Goal: Information Seeking & Learning: Learn about a topic

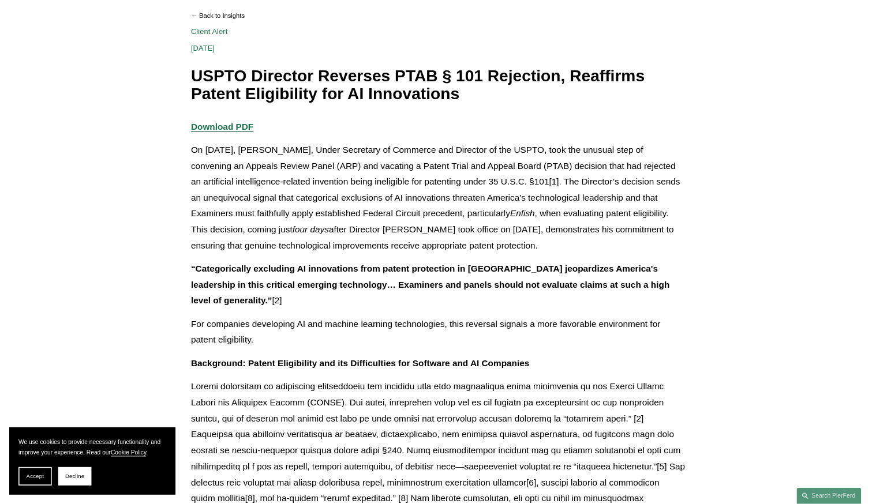
scroll to position [173, 0]
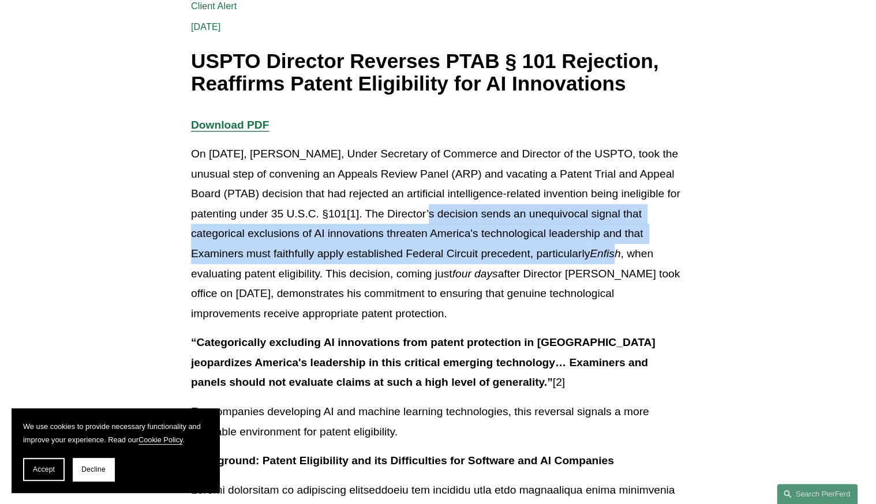
drag, startPoint x: 442, startPoint y: 215, endPoint x: 620, endPoint y: 257, distance: 182.7
click at [620, 257] on p "On [DATE], [PERSON_NAME], Under Secretary of Commerce and Director of the USPTO…" at bounding box center [438, 233] width 494 height 179
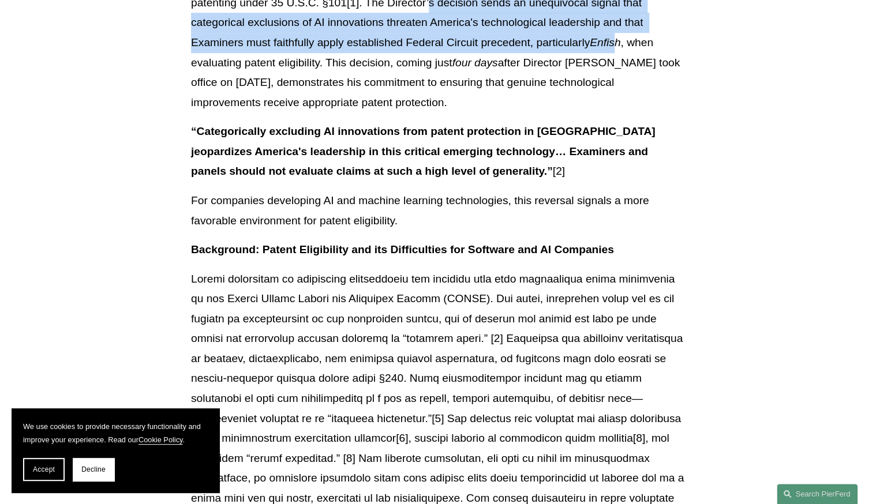
scroll to position [404, 0]
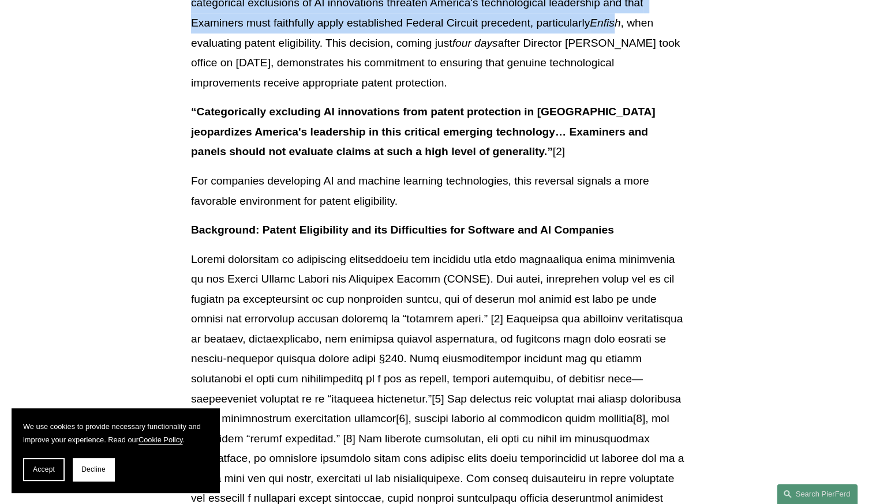
drag, startPoint x: 191, startPoint y: 110, endPoint x: 575, endPoint y: 154, distance: 386.7
click at [575, 154] on p "“Categorically excluding AI innovations from patent protection in the United St…" at bounding box center [438, 132] width 494 height 60
copy p "“Categorically excluding AI innovations from patent protection in the United St…"
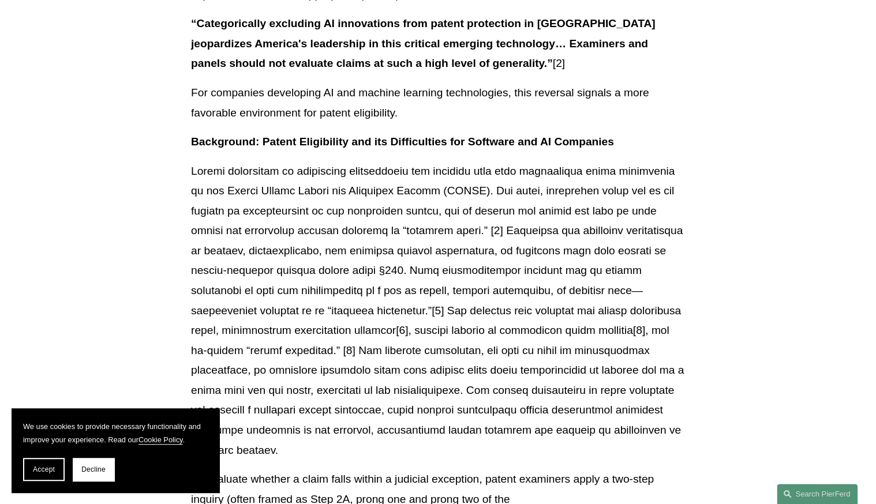
scroll to position [496, 0]
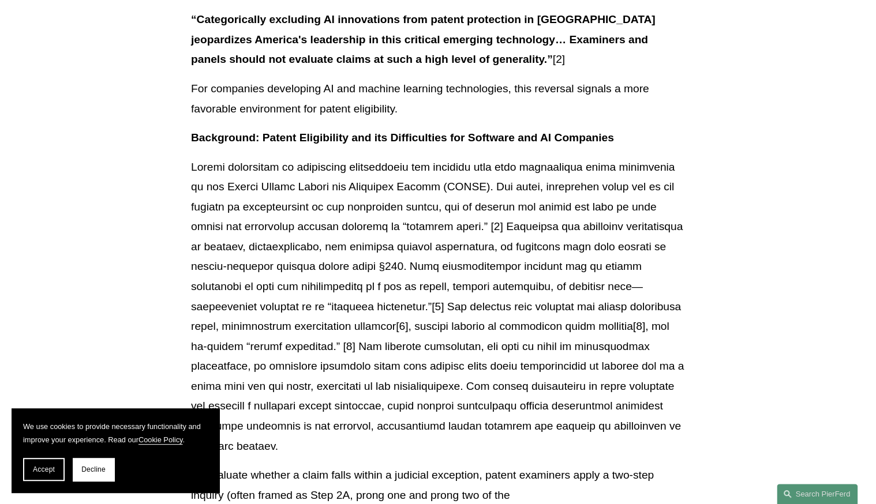
drag, startPoint x: 105, startPoint y: 472, endPoint x: 149, endPoint y: 459, distance: 46.2
click at [105, 471] on button "Decline" at bounding box center [94, 469] width 42 height 23
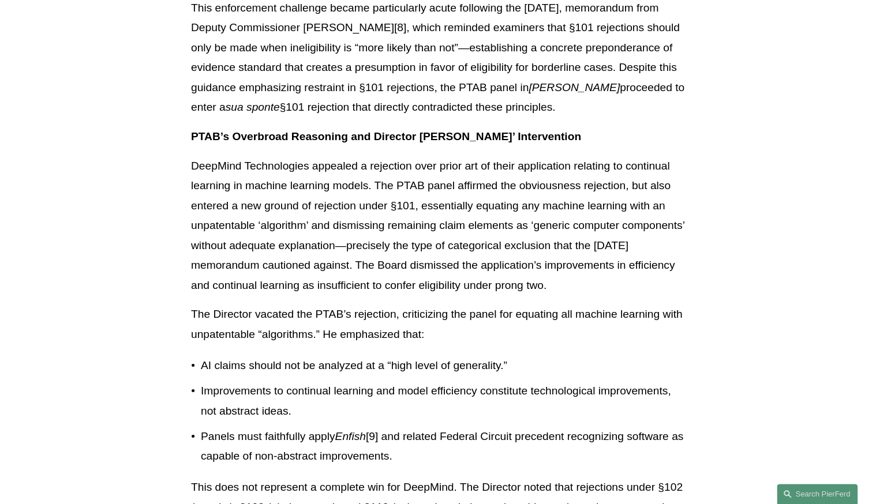
scroll to position [1142, 0]
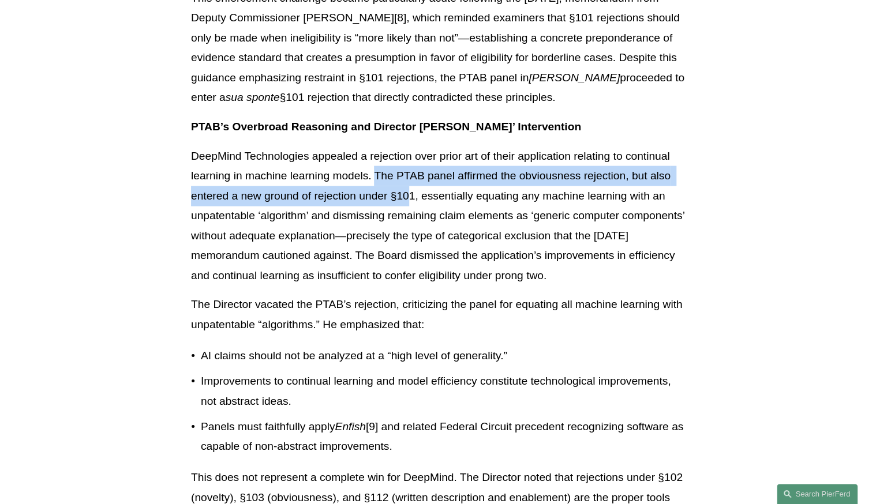
drag, startPoint x: 376, startPoint y: 153, endPoint x: 411, endPoint y: 179, distance: 44.1
click at [411, 179] on p "DeepMind Technologies appealed a rejection over prior art of their application …" at bounding box center [438, 217] width 494 height 140
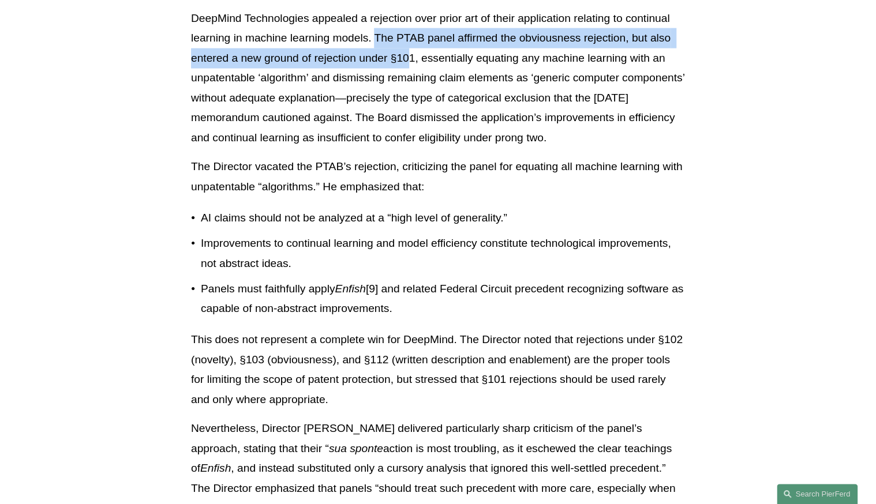
scroll to position [1281, 0]
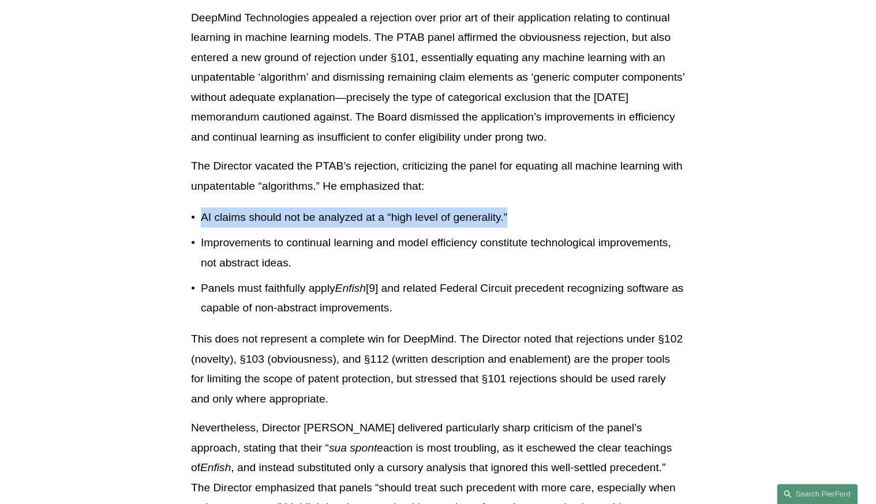
drag, startPoint x: 515, startPoint y: 193, endPoint x: 185, endPoint y: 197, distance: 330.0
click at [201, 208] on p "AI claims should not be analyzed at a “high level of generality.”" at bounding box center [443, 218] width 484 height 20
drag, startPoint x: 185, startPoint y: 197, endPoint x: 234, endPoint y: 198, distance: 49.6
copy p "AI claims should not be analyzed at a “high level of generality.”"
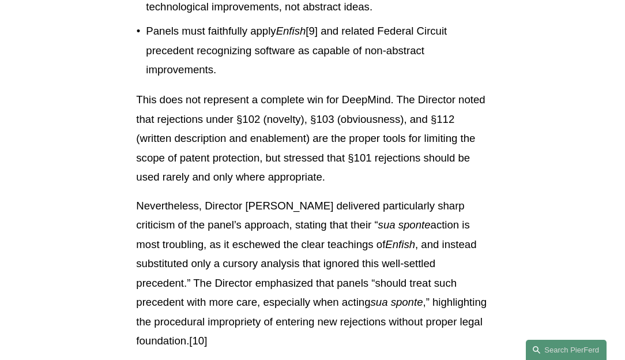
scroll to position [1977, 0]
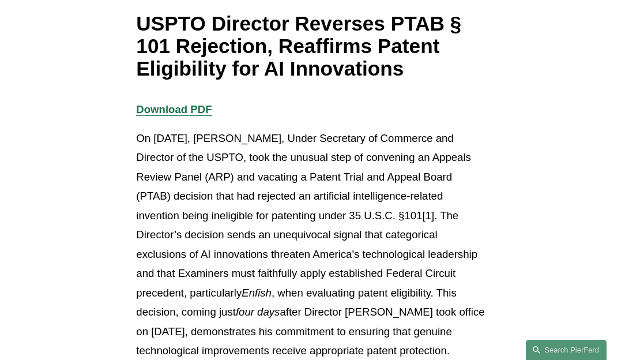
scroll to position [197, 0]
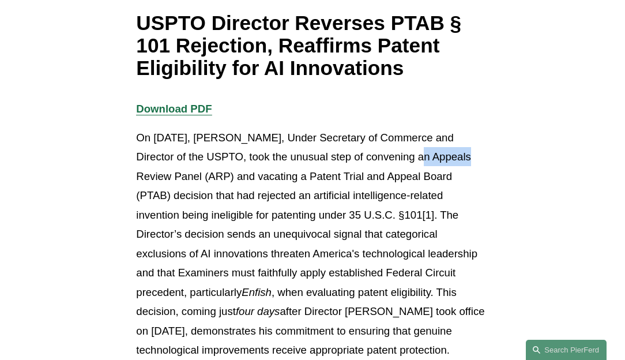
drag, startPoint x: 437, startPoint y: 159, endPoint x: 388, endPoint y: 153, distance: 49.9
click at [388, 153] on p "On [DATE], [PERSON_NAME], Under Secretary of Commerce and Director of the USPTO…" at bounding box center [312, 244] width 352 height 232
copy p "convening"
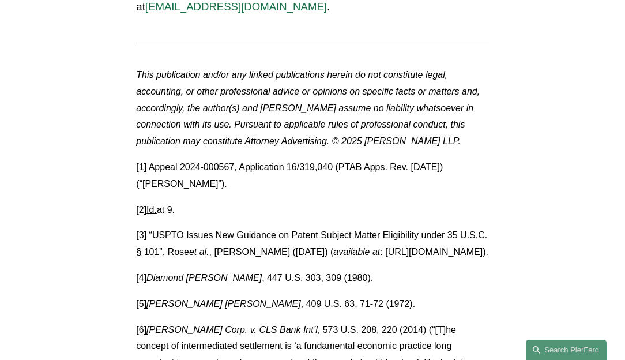
scroll to position [3386, 0]
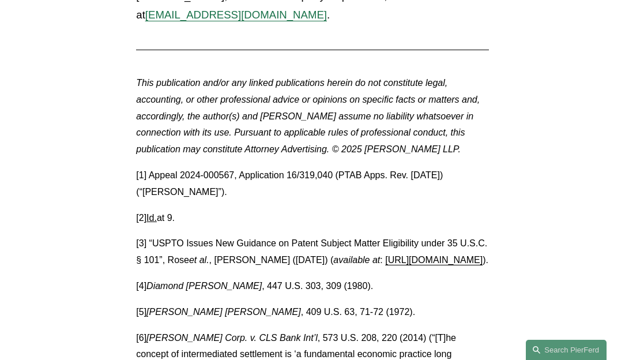
click at [156, 213] on span "Id." at bounding box center [152, 218] width 10 height 10
click at [155, 213] on span "Id." at bounding box center [152, 218] width 10 height 10
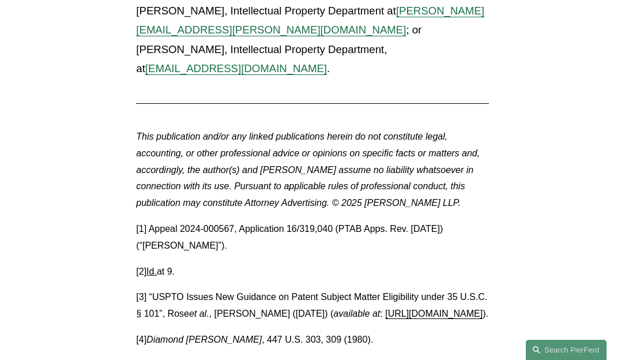
scroll to position [3320, 0]
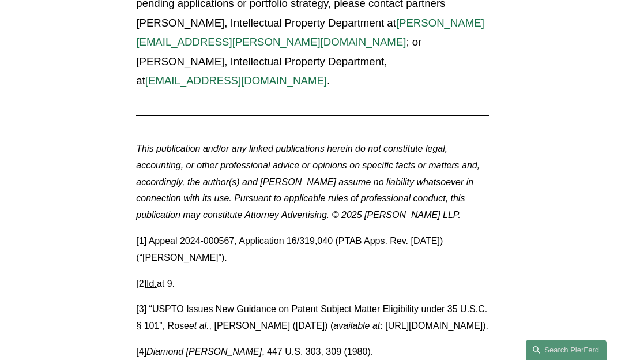
click at [385, 321] on link "[URL][DOMAIN_NAME]" at bounding box center [433, 326] width 97 height 10
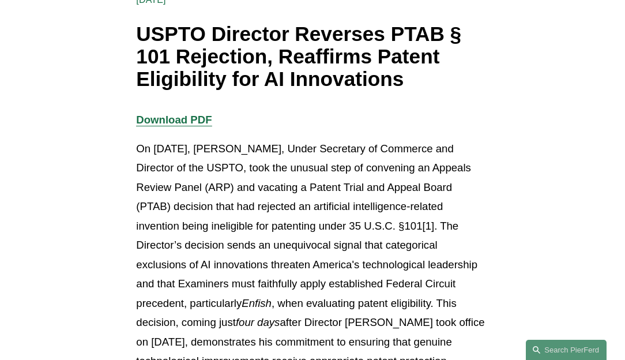
scroll to position [194, 0]
